Goal: Find specific page/section: Find specific page/section

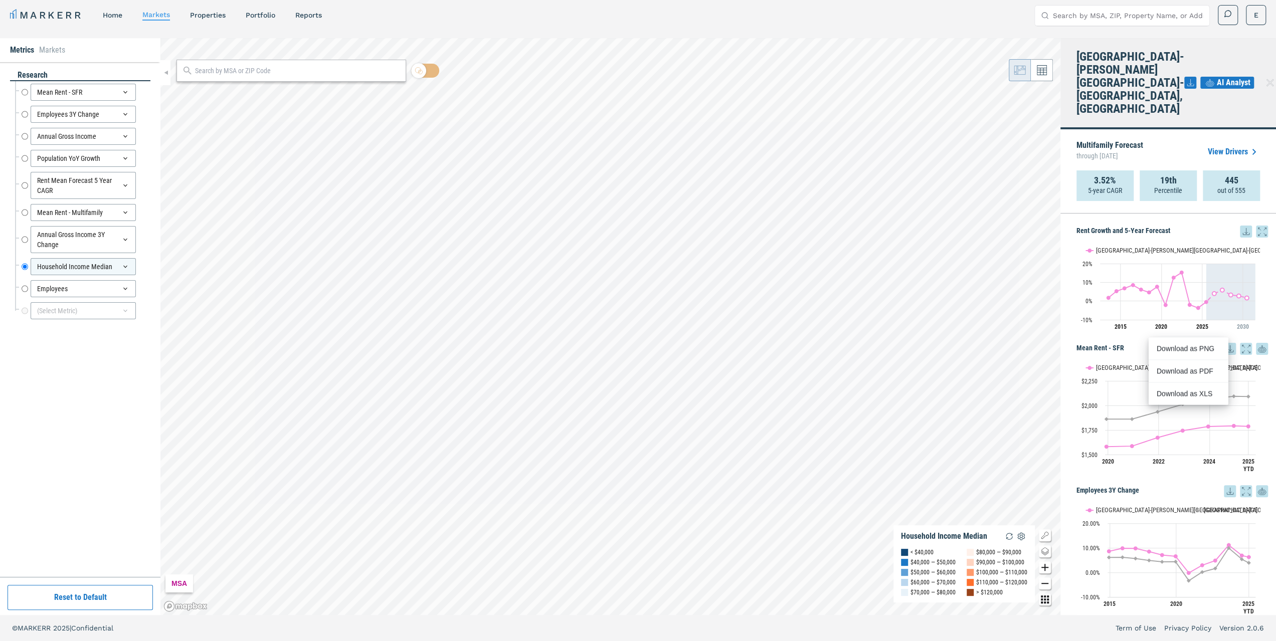
scroll to position [989, 0]
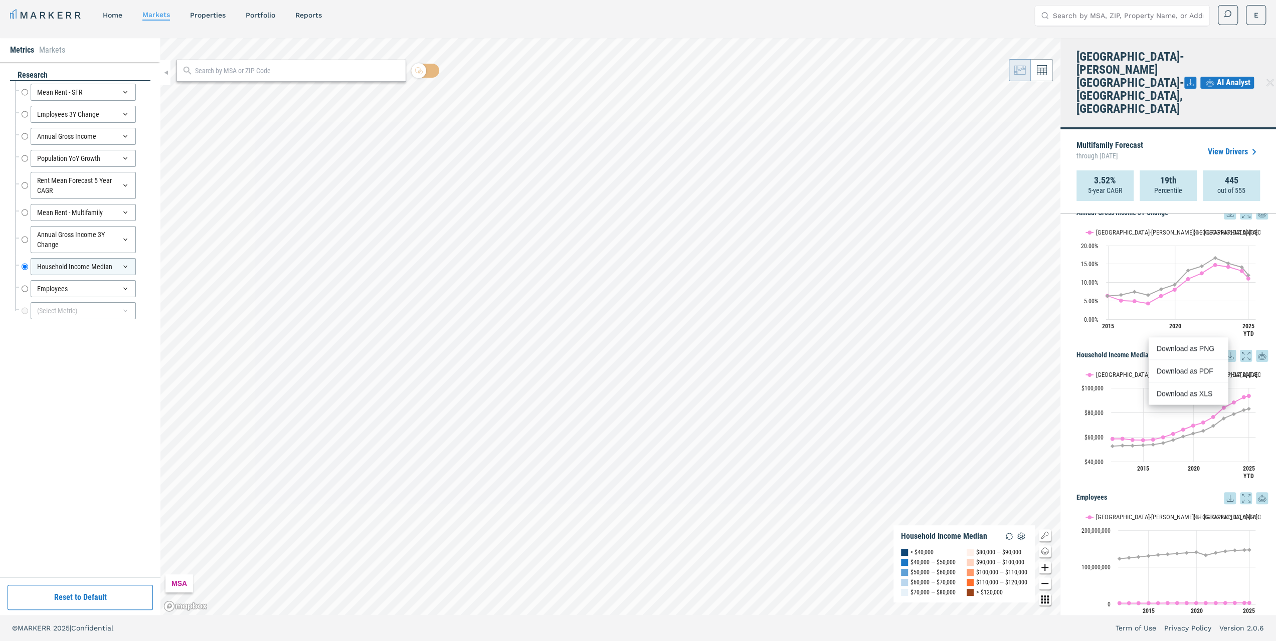
click at [233, 76] on div at bounding box center [291, 71] width 230 height 22
click at [242, 71] on input "text" at bounding box center [298, 71] width 206 height 11
paste input "30093"
type input "30093"
click at [237, 94] on div "30093, [GEOGRAPHIC_DATA], [US_STATE]" at bounding box center [291, 89] width 230 height 11
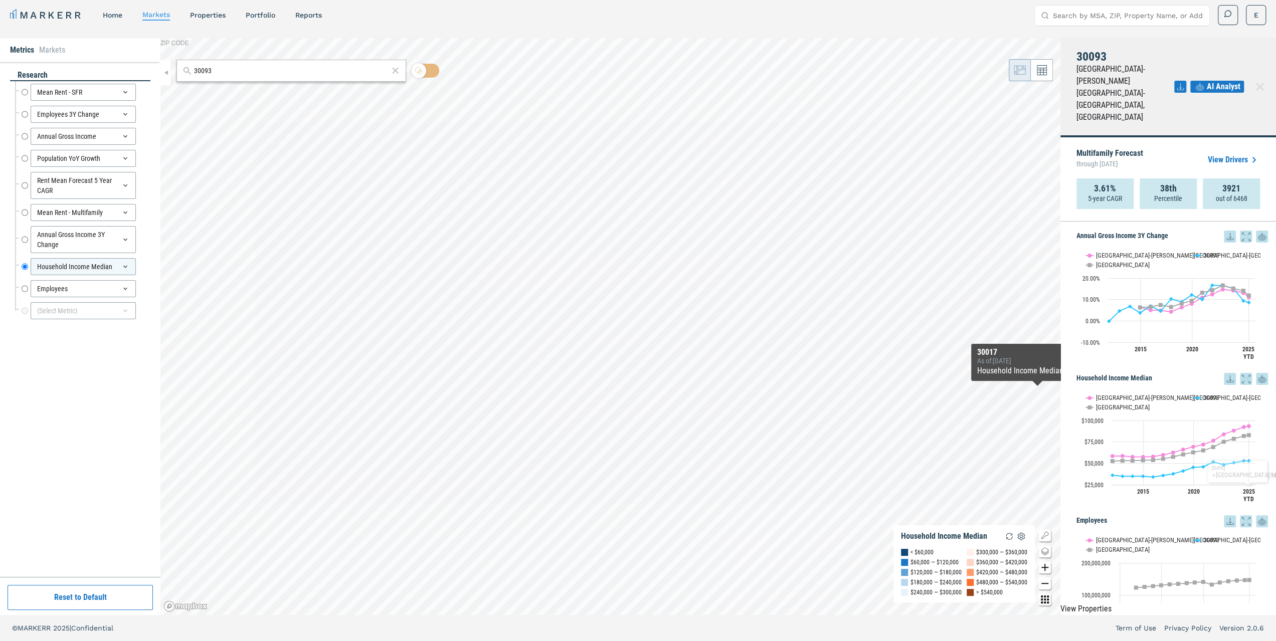
scroll to position [1011, 0]
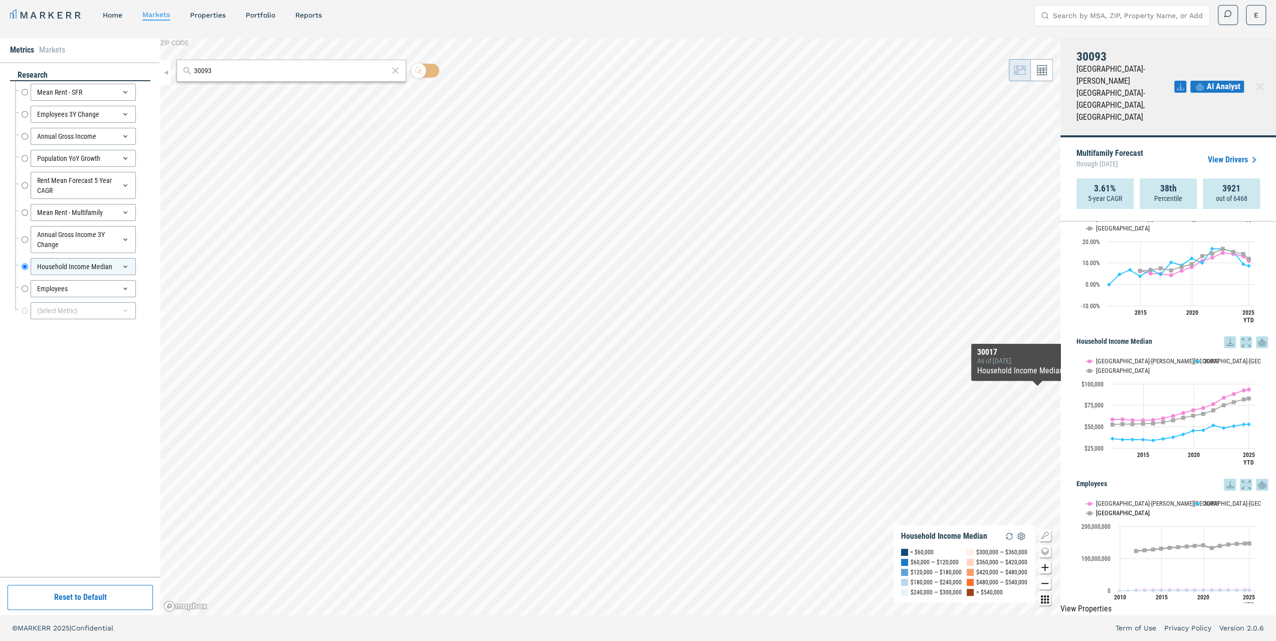
click at [1096, 509] on text "[GEOGRAPHIC_DATA]" at bounding box center [1123, 513] width 54 height 8
click at [1095, 503] on button "Show USA" at bounding box center [1096, 507] width 21 height 8
click at [1123, 500] on text "[GEOGRAPHIC_DATA]-[PERSON_NAME][GEOGRAPHIC_DATA]-[GEOGRAPHIC_DATA], [GEOGRAPHIC…" at bounding box center [1227, 504] width 263 height 8
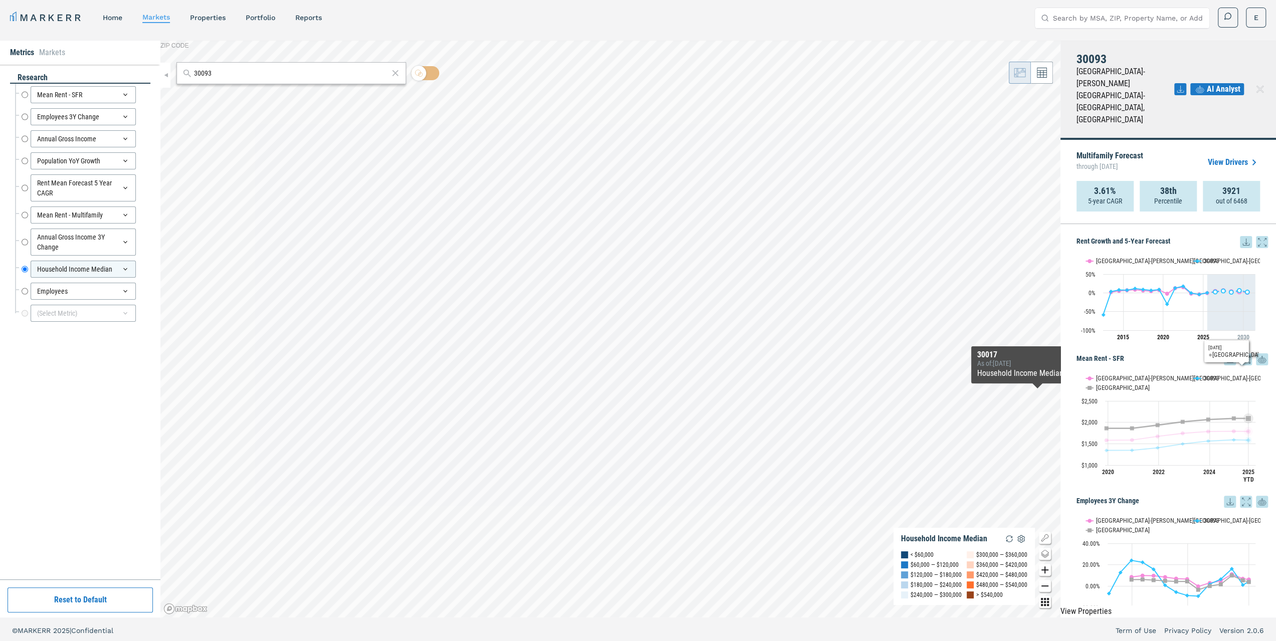
scroll to position [0, 0]
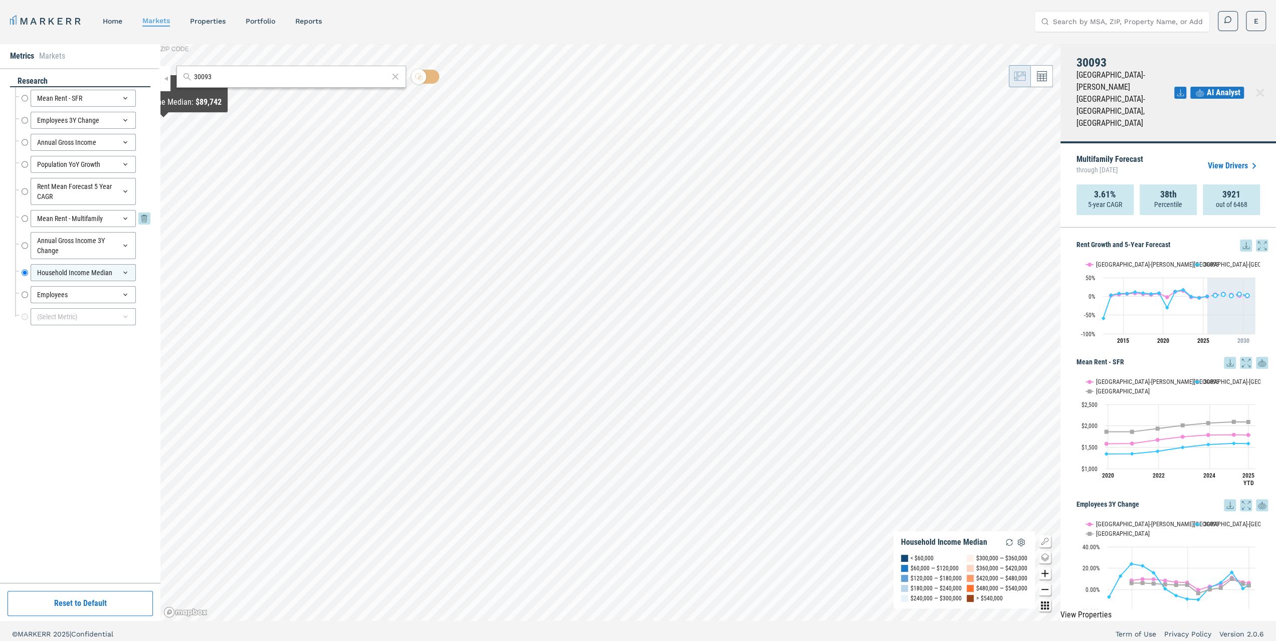
click at [23, 218] on input "Mean Rent - Multifamily" at bounding box center [25, 218] width 7 height 17
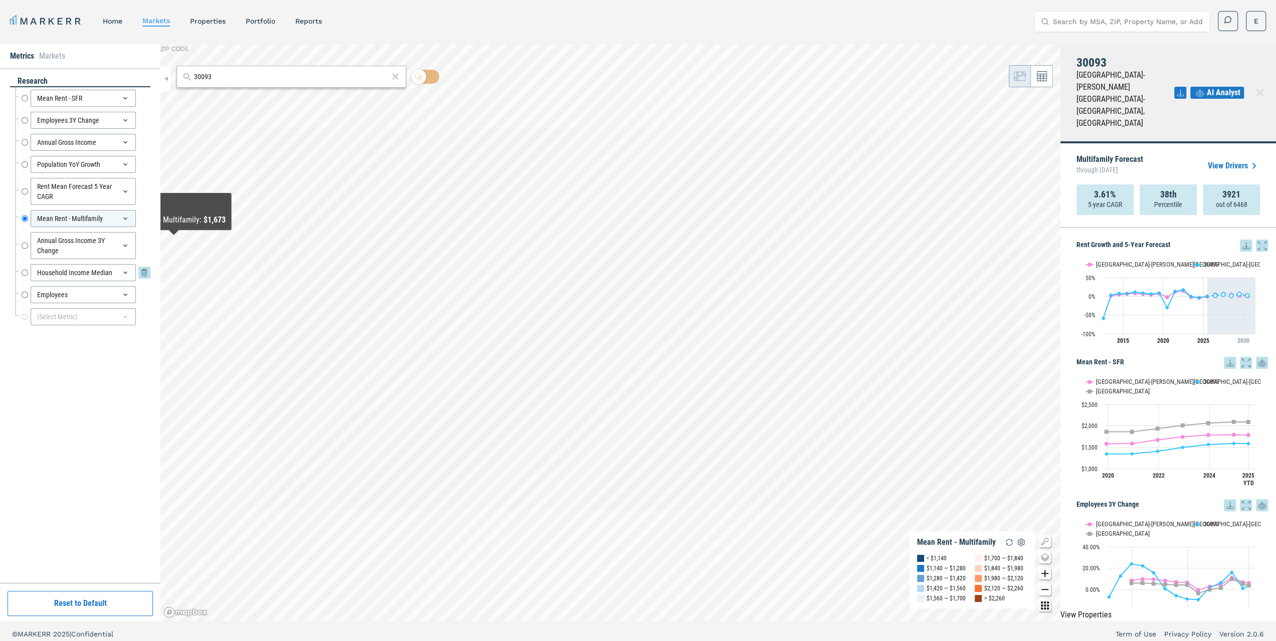
click at [24, 269] on input "Household Income Median" at bounding box center [25, 272] width 7 height 17
radio input "false"
radio input "true"
